Goal: Task Accomplishment & Management: Use online tool/utility

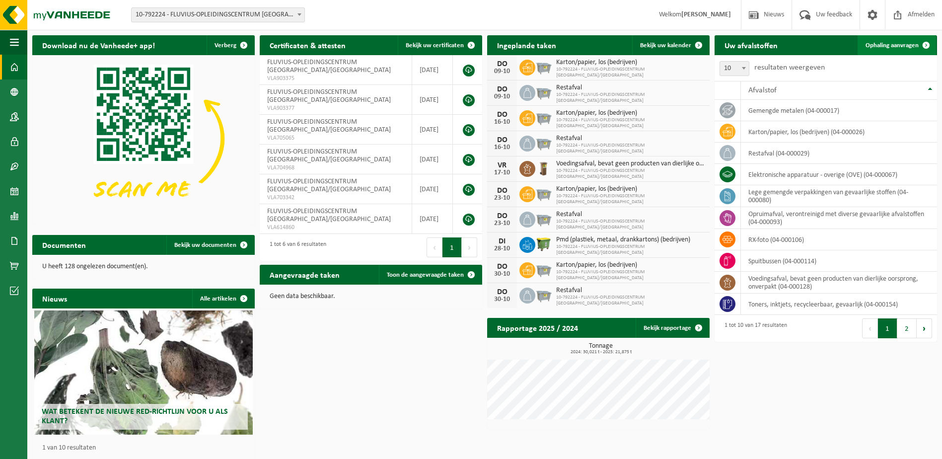
click at [924, 44] on span at bounding box center [927, 45] width 20 height 20
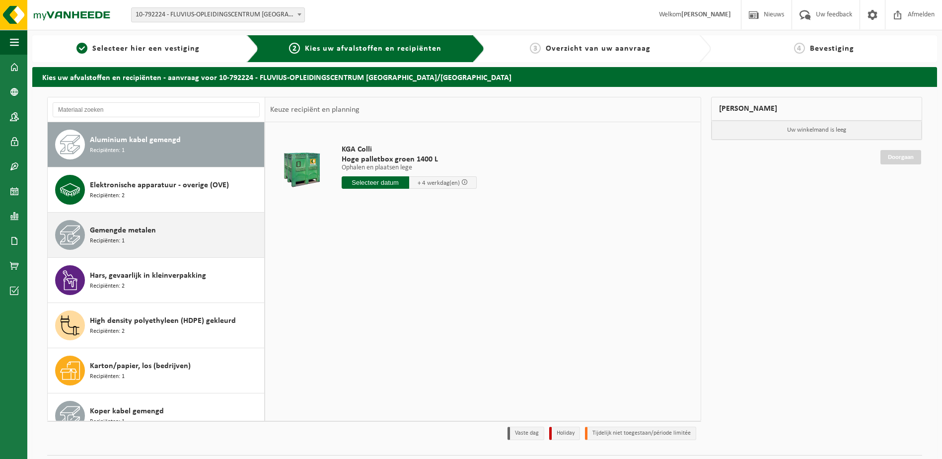
click at [160, 222] on div "Gemengde metalen Recipiënten: 1" at bounding box center [176, 235] width 172 height 30
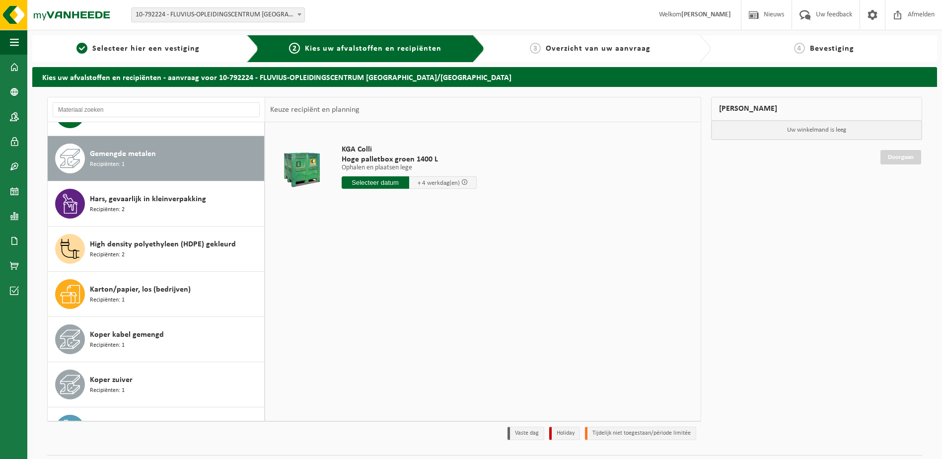
scroll to position [90, 0]
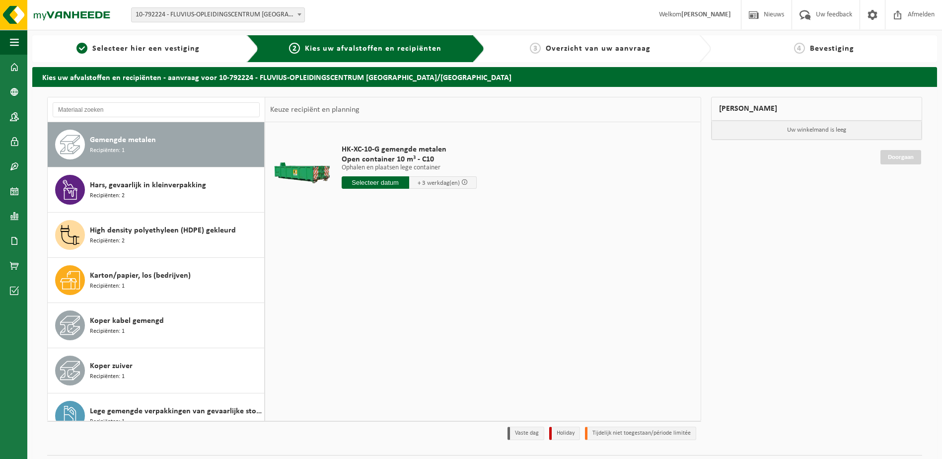
click at [354, 180] on input "text" at bounding box center [376, 182] width 68 height 12
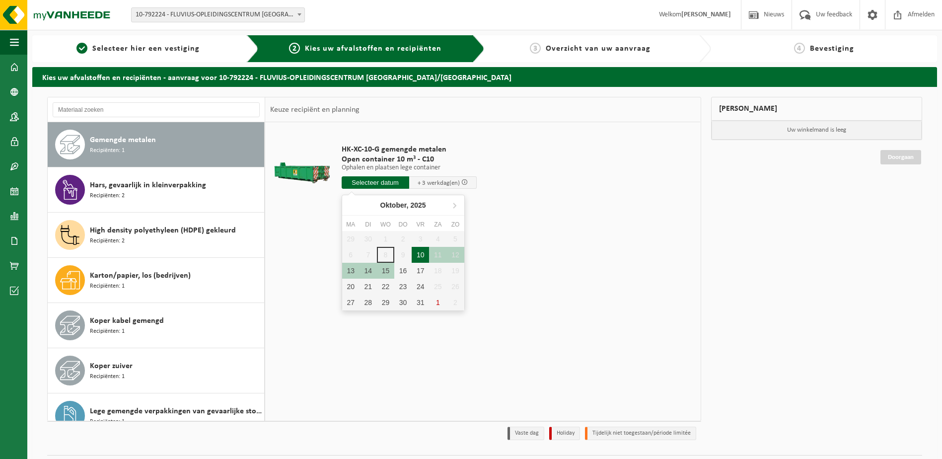
click at [419, 255] on div "10" at bounding box center [420, 255] width 17 height 16
type input "Van 2025-10-10"
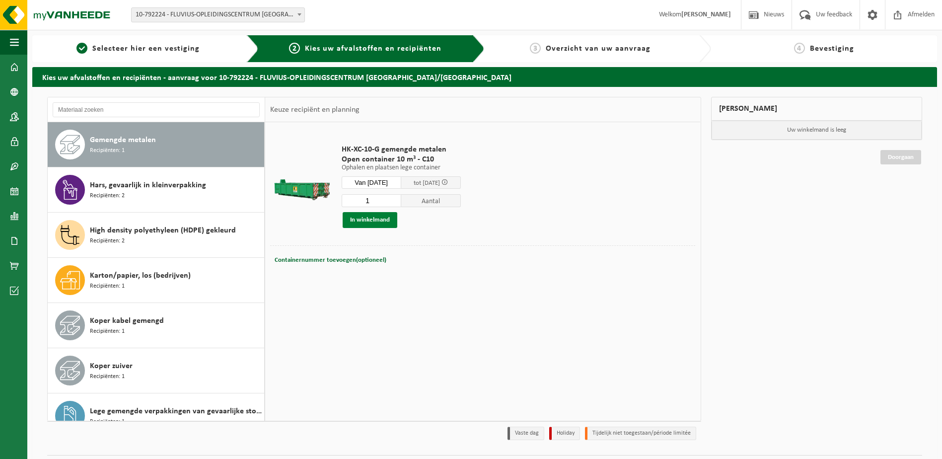
click at [381, 213] on button "In winkelmand" at bounding box center [370, 220] width 55 height 16
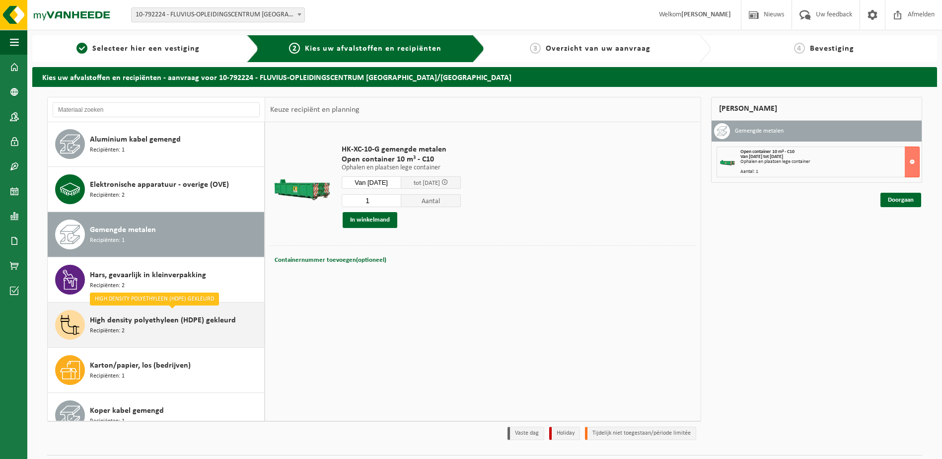
scroll to position [0, 0]
click at [160, 315] on span "High density polyethyleen (HDPE) gekleurd" at bounding box center [163, 321] width 146 height 12
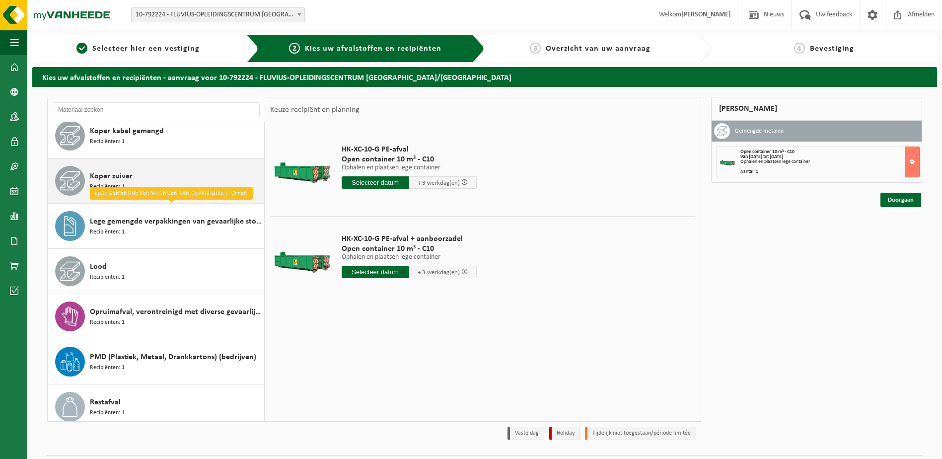
scroll to position [330, 0]
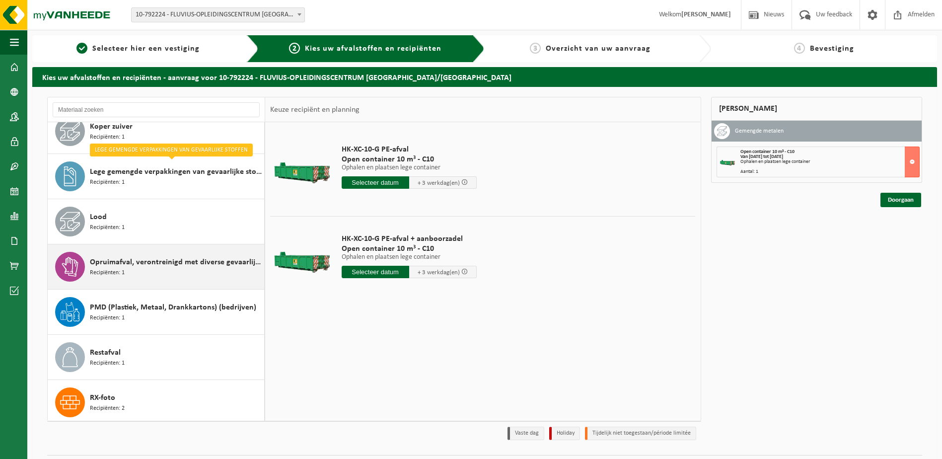
click at [174, 278] on div "Opruimafval, verontreinigd met diverse gevaarlijke afvalstoffen Recipiënten: 1" at bounding box center [176, 267] width 172 height 30
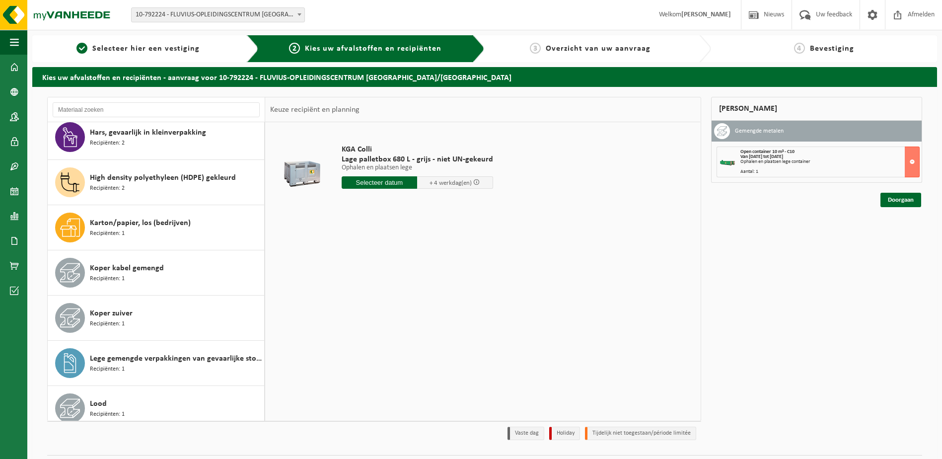
scroll to position [0, 0]
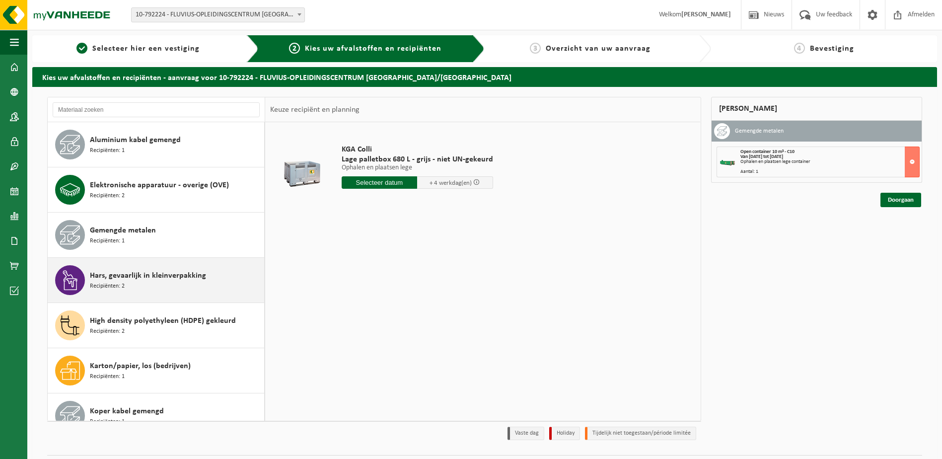
click at [174, 272] on span "Hars, gevaarlijk in kleinverpakking" at bounding box center [148, 276] width 116 height 12
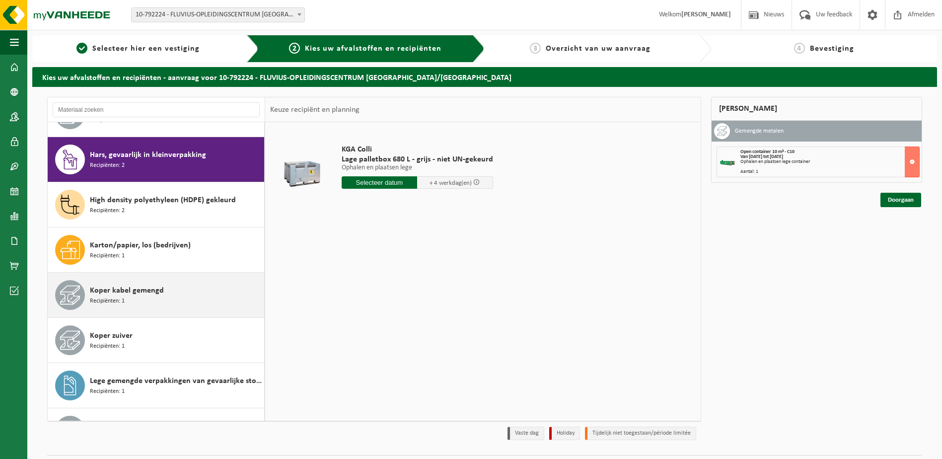
scroll to position [136, 0]
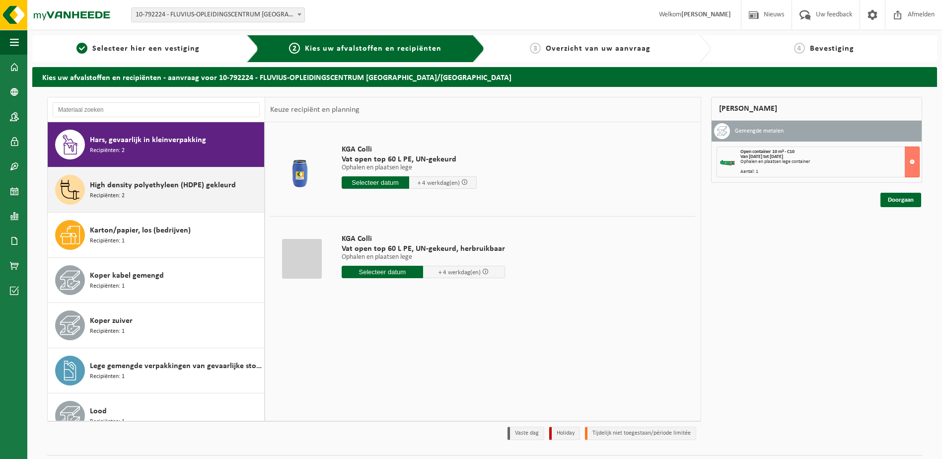
click at [177, 184] on span "High density polyethyleen (HDPE) gekleurd" at bounding box center [163, 185] width 146 height 12
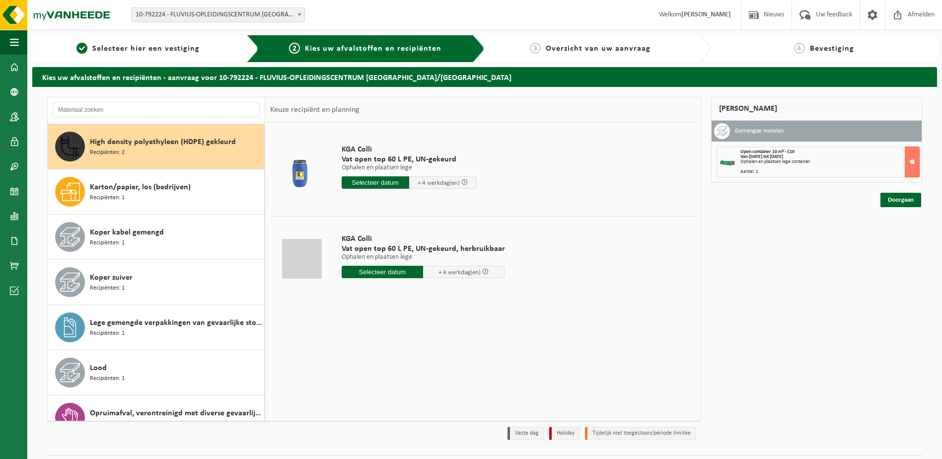
scroll to position [181, 0]
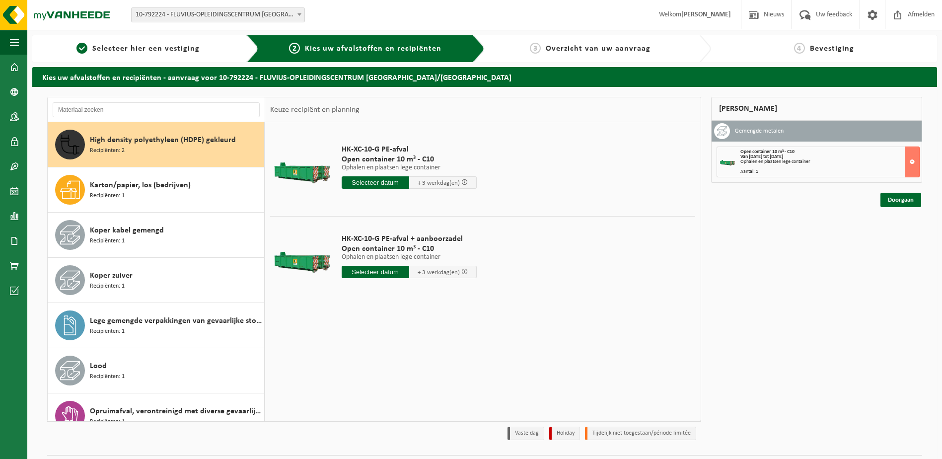
click at [376, 183] on input "text" at bounding box center [376, 182] width 68 height 12
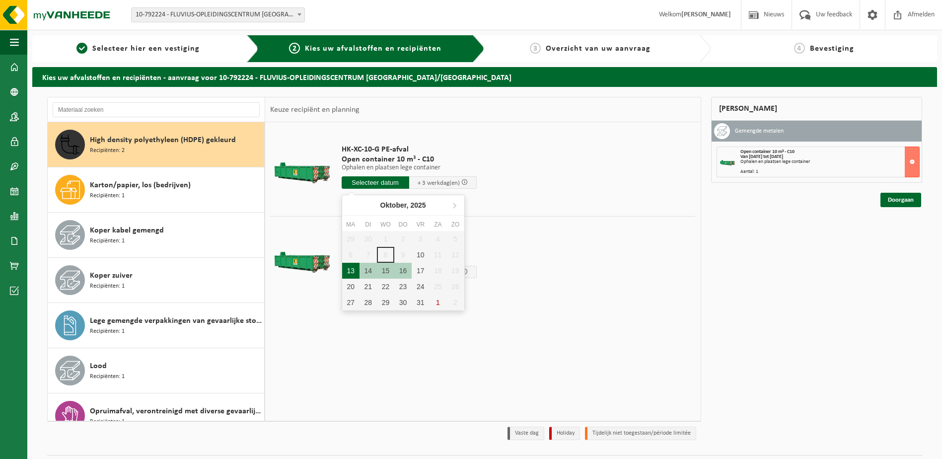
click at [349, 270] on div "13" at bounding box center [350, 271] width 17 height 16
type input "Van 2025-10-13"
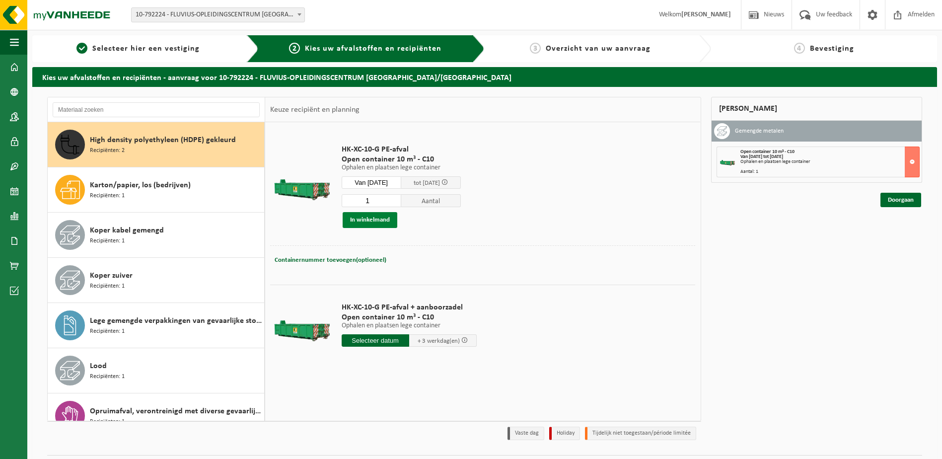
click at [383, 222] on button "In winkelmand" at bounding box center [370, 220] width 55 height 16
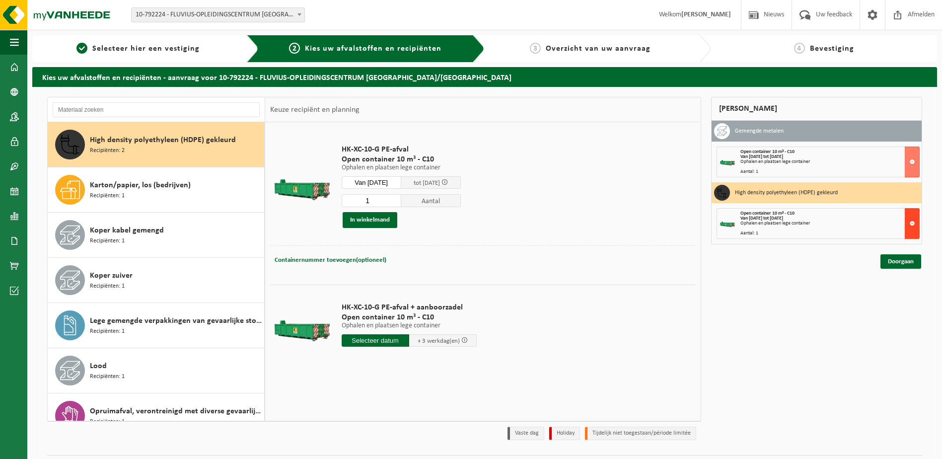
click at [910, 222] on button at bounding box center [912, 223] width 15 height 31
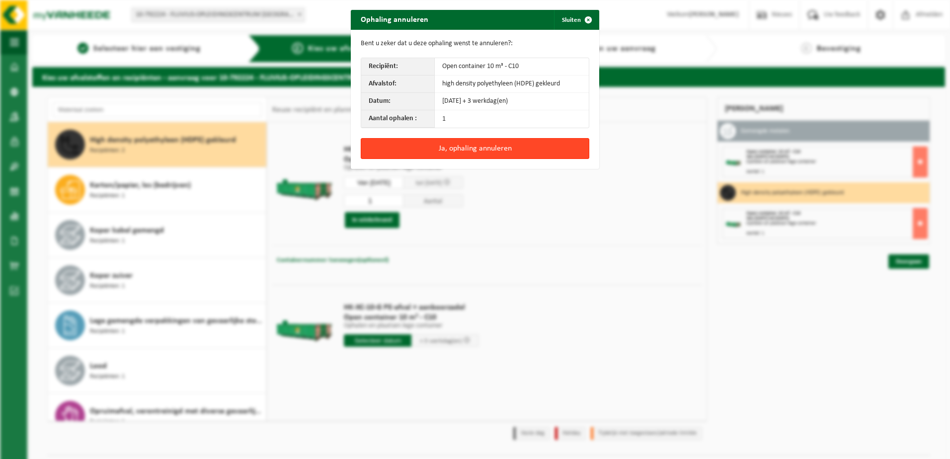
click at [486, 152] on button "Ja, ophaling annuleren" at bounding box center [475, 148] width 229 height 21
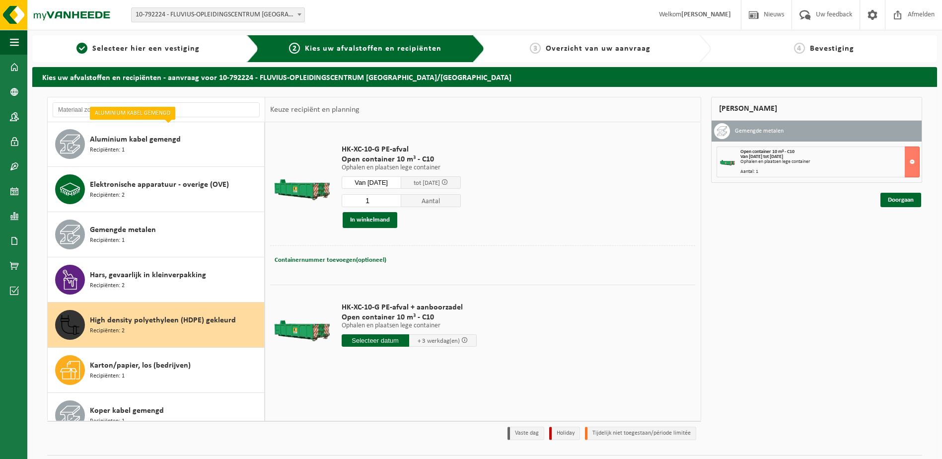
scroll to position [0, 0]
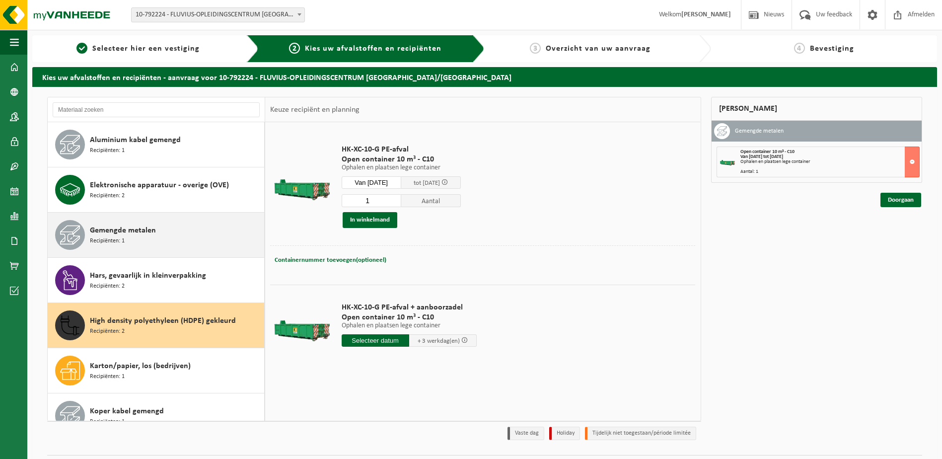
click at [150, 229] on span "Gemengde metalen" at bounding box center [123, 231] width 66 height 12
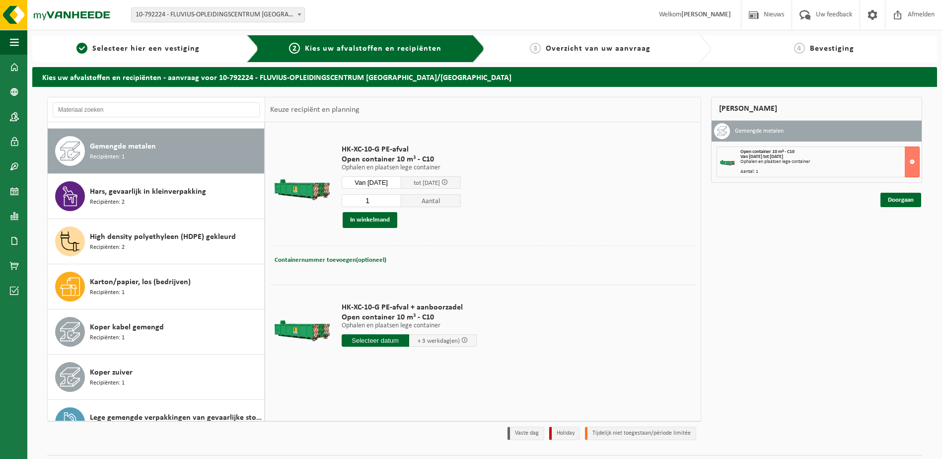
scroll to position [90, 0]
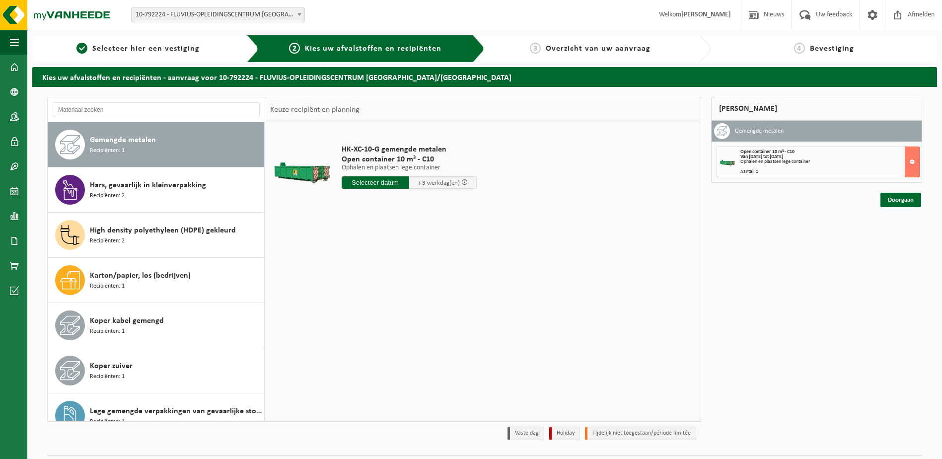
click at [384, 181] on input "text" at bounding box center [376, 182] width 68 height 12
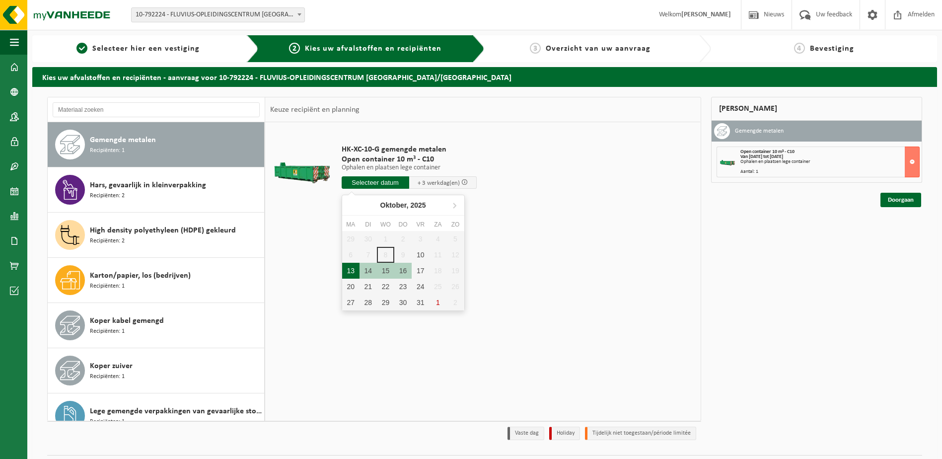
click at [348, 274] on div "13" at bounding box center [350, 271] width 17 height 16
type input "Van 2025-10-13"
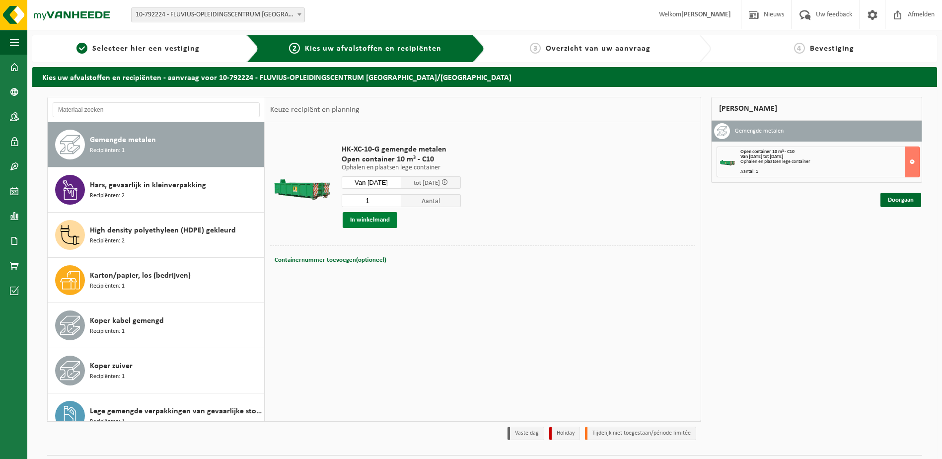
click at [375, 224] on button "In winkelmand" at bounding box center [370, 220] width 55 height 16
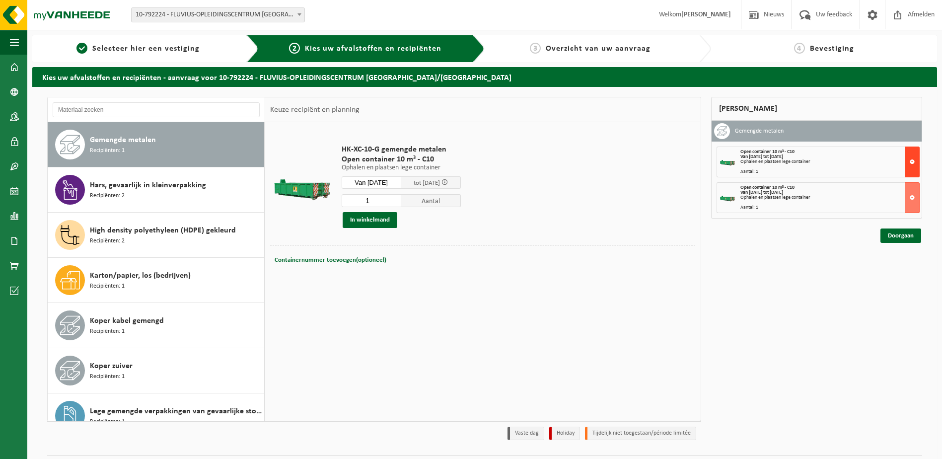
click at [912, 162] on button at bounding box center [912, 162] width 15 height 31
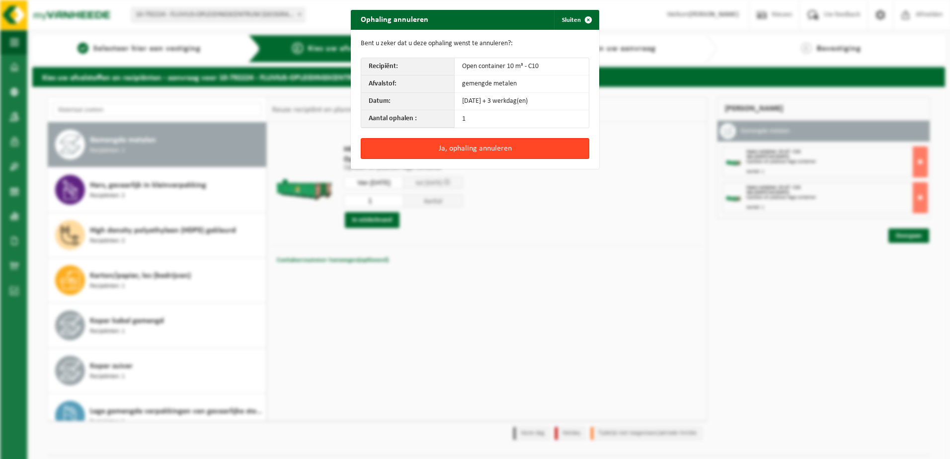
click at [557, 149] on button "Ja, ophaling annuleren" at bounding box center [475, 148] width 229 height 21
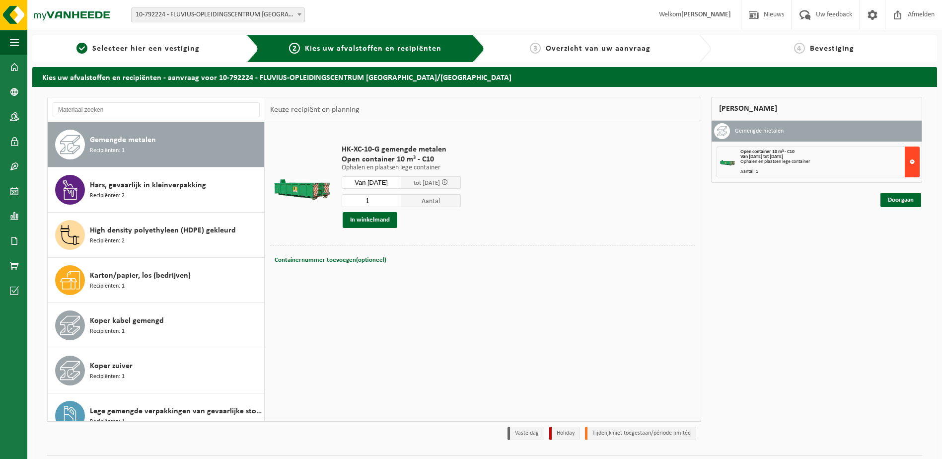
click at [914, 156] on button at bounding box center [912, 162] width 15 height 31
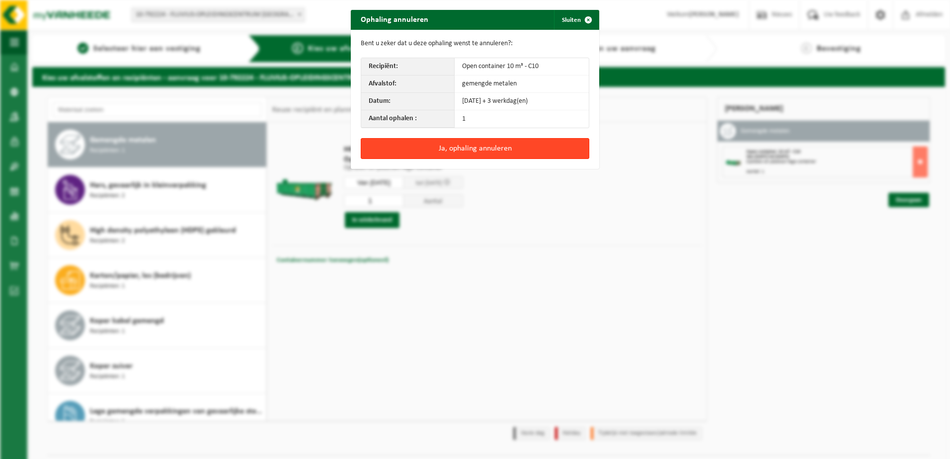
click at [571, 143] on button "Ja, ophaling annuleren" at bounding box center [475, 148] width 229 height 21
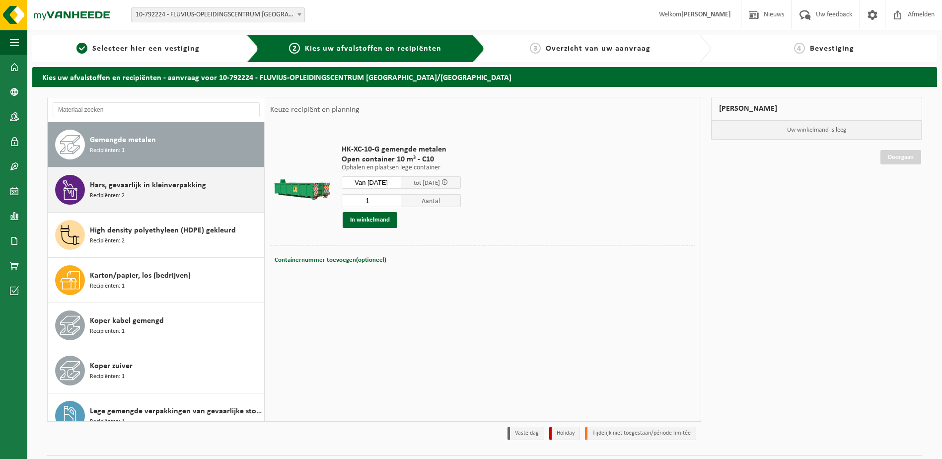
scroll to position [0, 0]
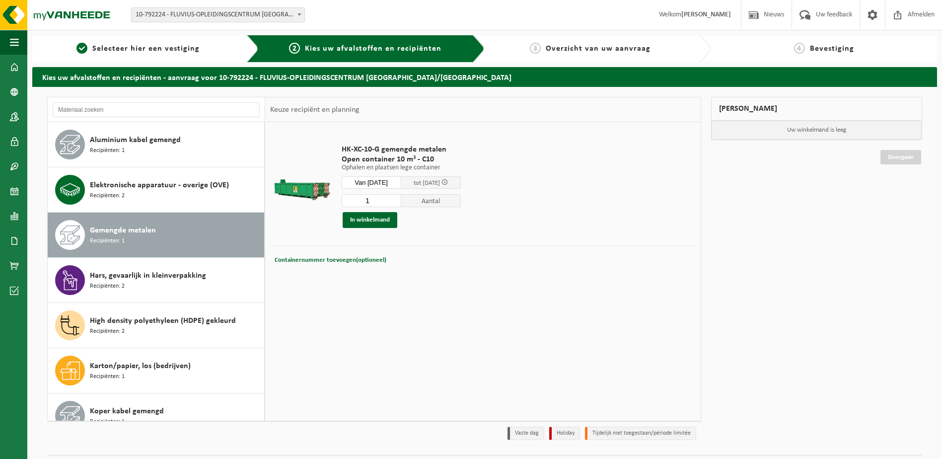
click at [171, 241] on div "Gemengde metalen Recipiënten: 1" at bounding box center [176, 235] width 172 height 30
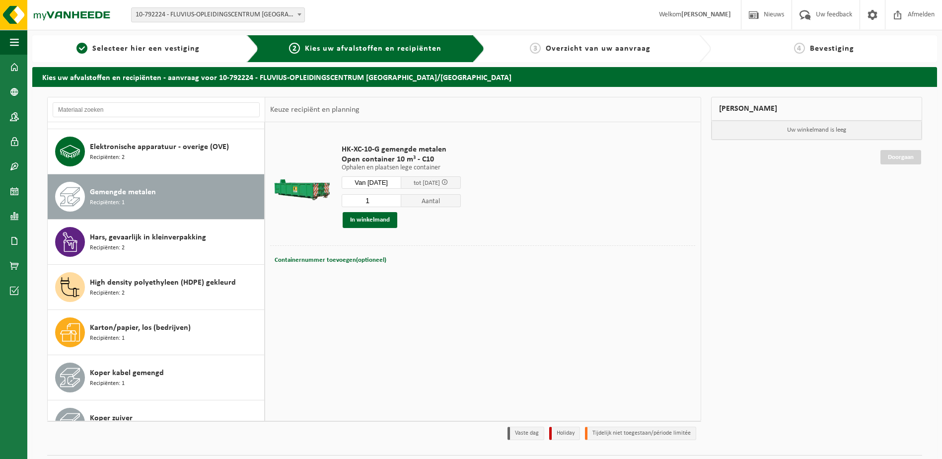
scroll to position [90, 0]
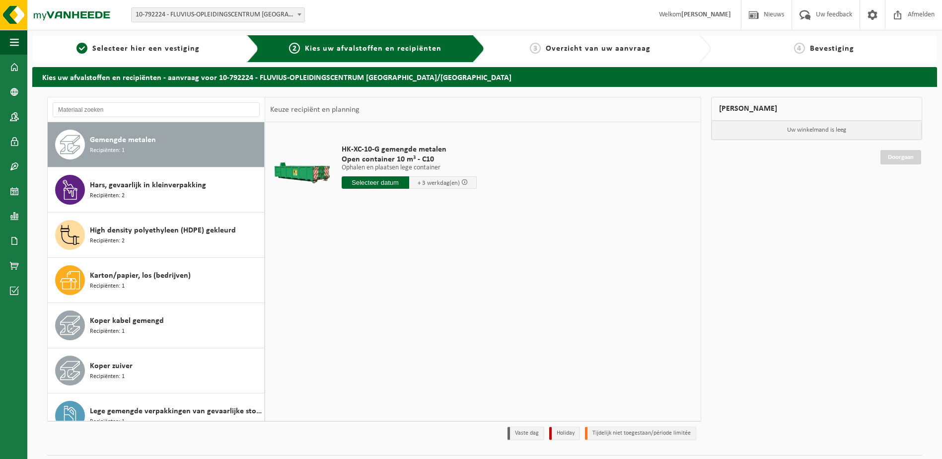
click at [367, 182] on input "text" at bounding box center [376, 182] width 68 height 12
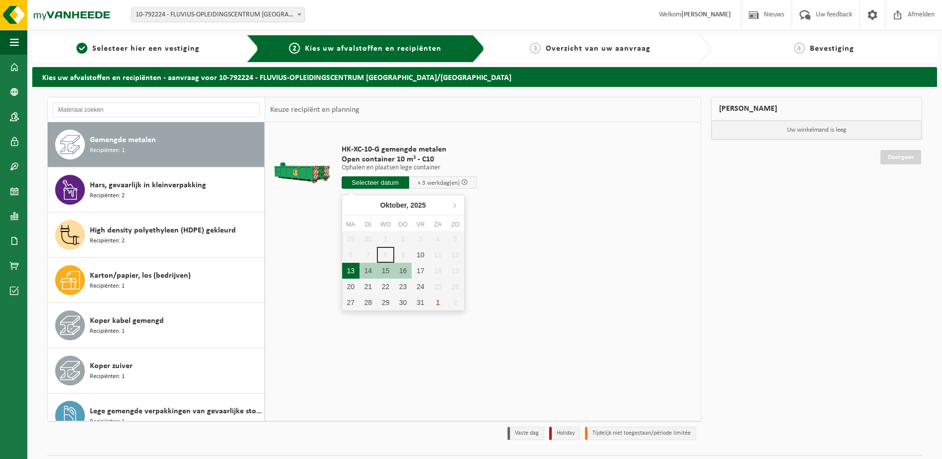
click at [348, 269] on div "13" at bounding box center [350, 271] width 17 height 16
type input "Van 2025-10-13"
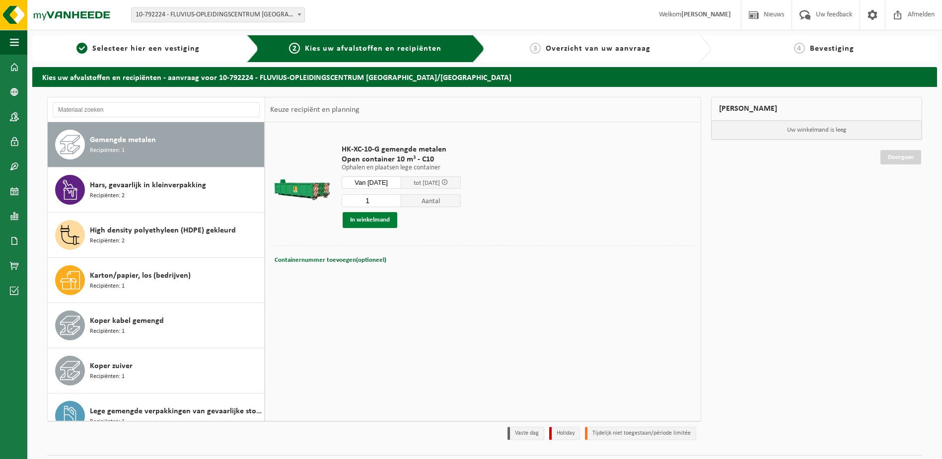
click at [388, 217] on button "In winkelmand" at bounding box center [370, 220] width 55 height 16
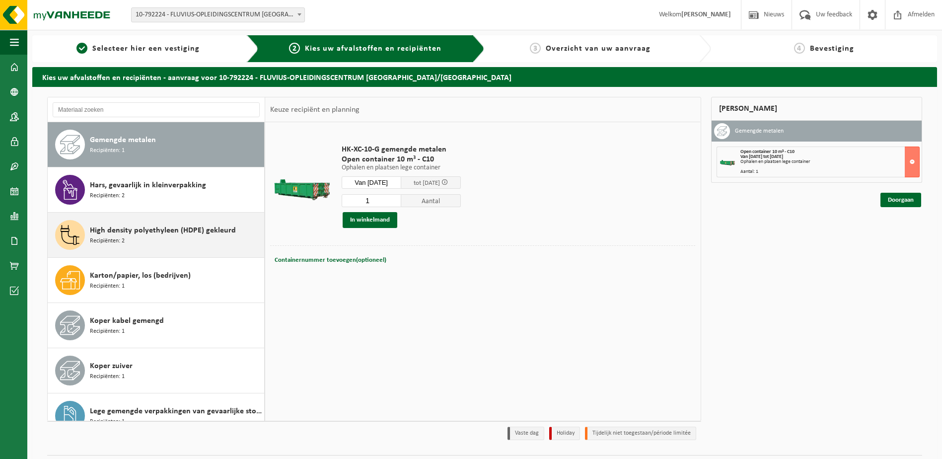
click at [170, 226] on span "High density polyethyleen (HDPE) gekleurd" at bounding box center [163, 231] width 146 height 12
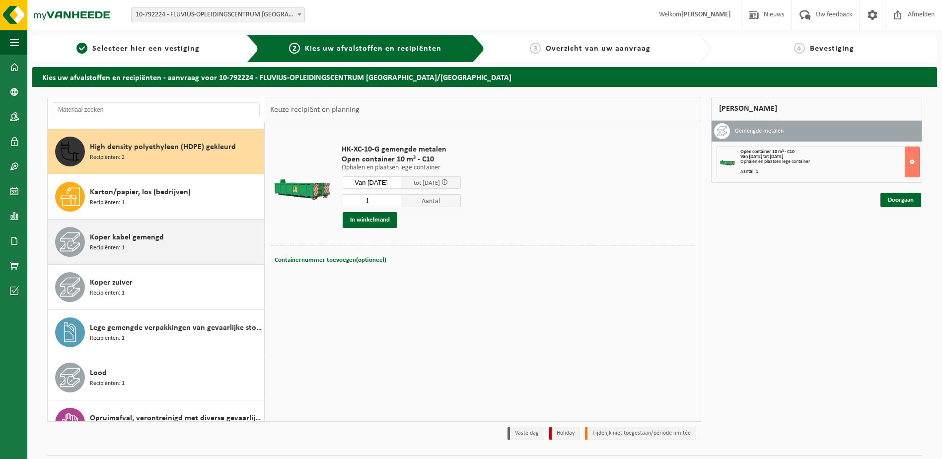
scroll to position [181, 0]
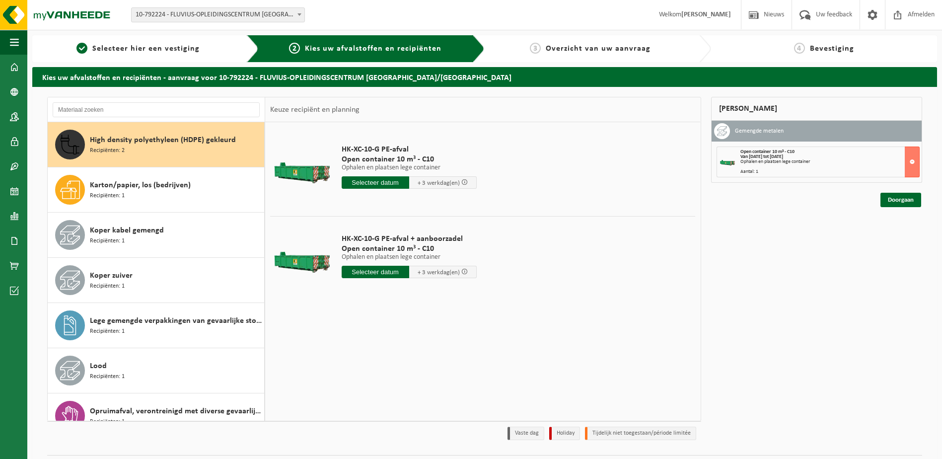
click at [379, 187] on input "text" at bounding box center [376, 182] width 68 height 12
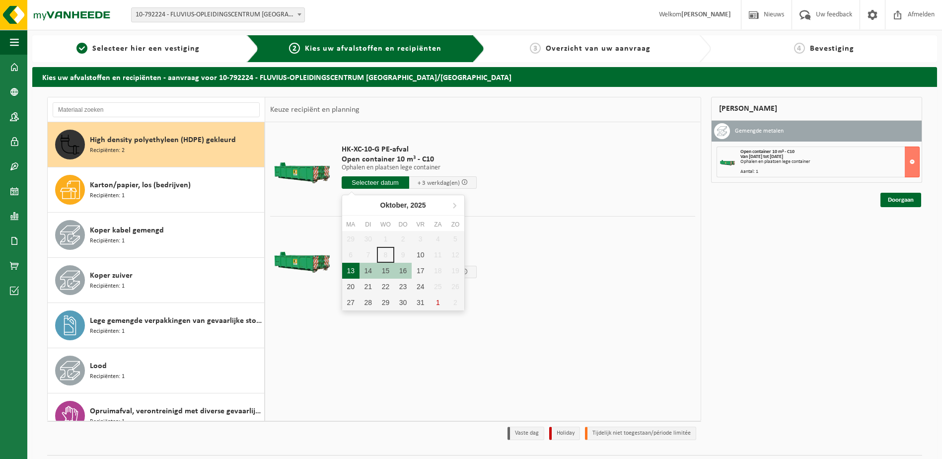
click at [353, 266] on div "13" at bounding box center [350, 271] width 17 height 16
type input "Van 2025-10-13"
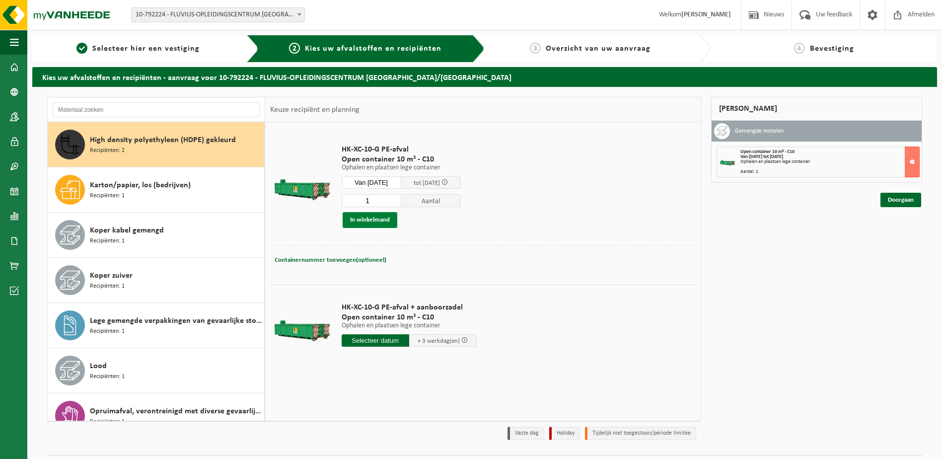
click at [366, 217] on button "In winkelmand" at bounding box center [370, 220] width 55 height 16
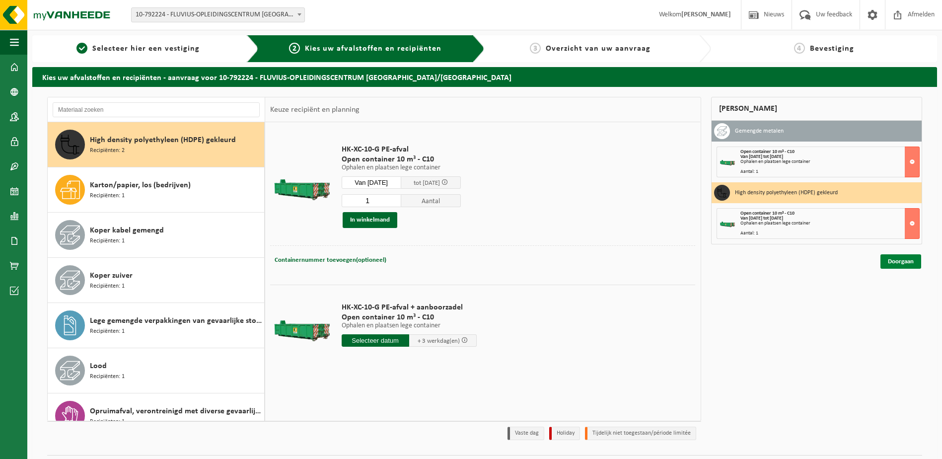
click at [899, 258] on link "Doorgaan" at bounding box center [901, 261] width 41 height 14
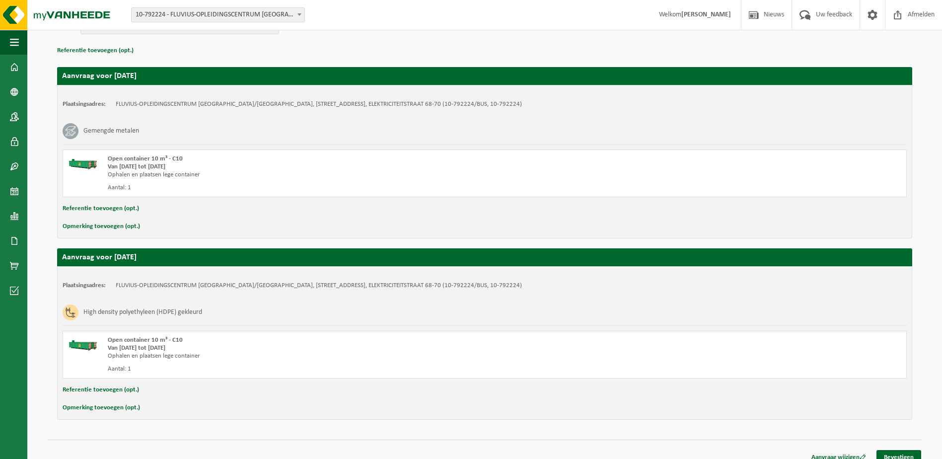
scroll to position [149, 0]
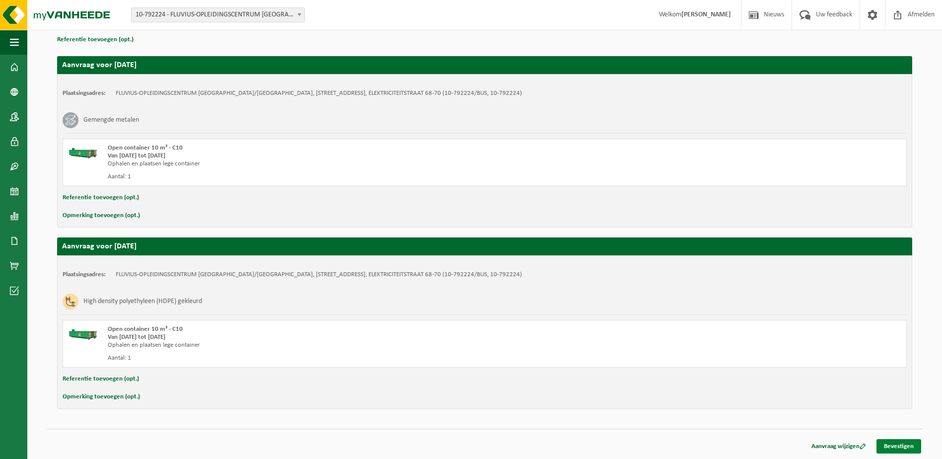
click at [900, 442] on link "Bevestigen" at bounding box center [899, 446] width 45 height 14
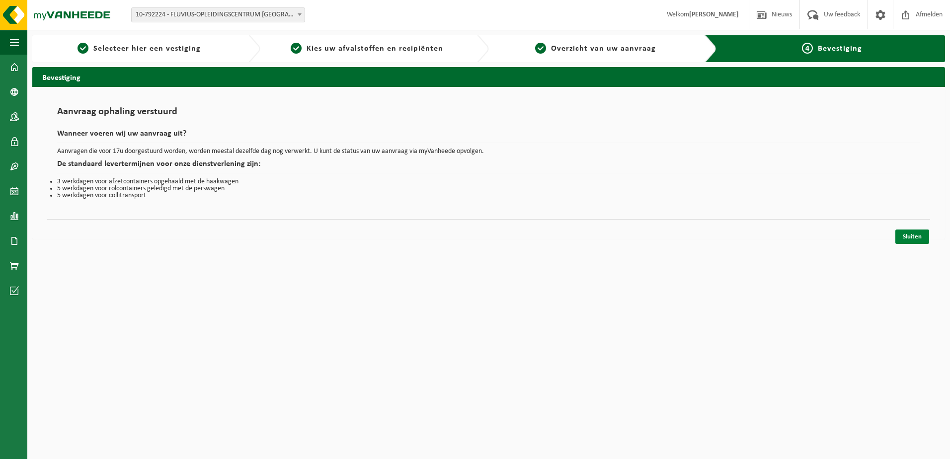
click at [913, 237] on link "Sluiten" at bounding box center [912, 237] width 34 height 14
